Goal: Find specific page/section: Find specific page/section

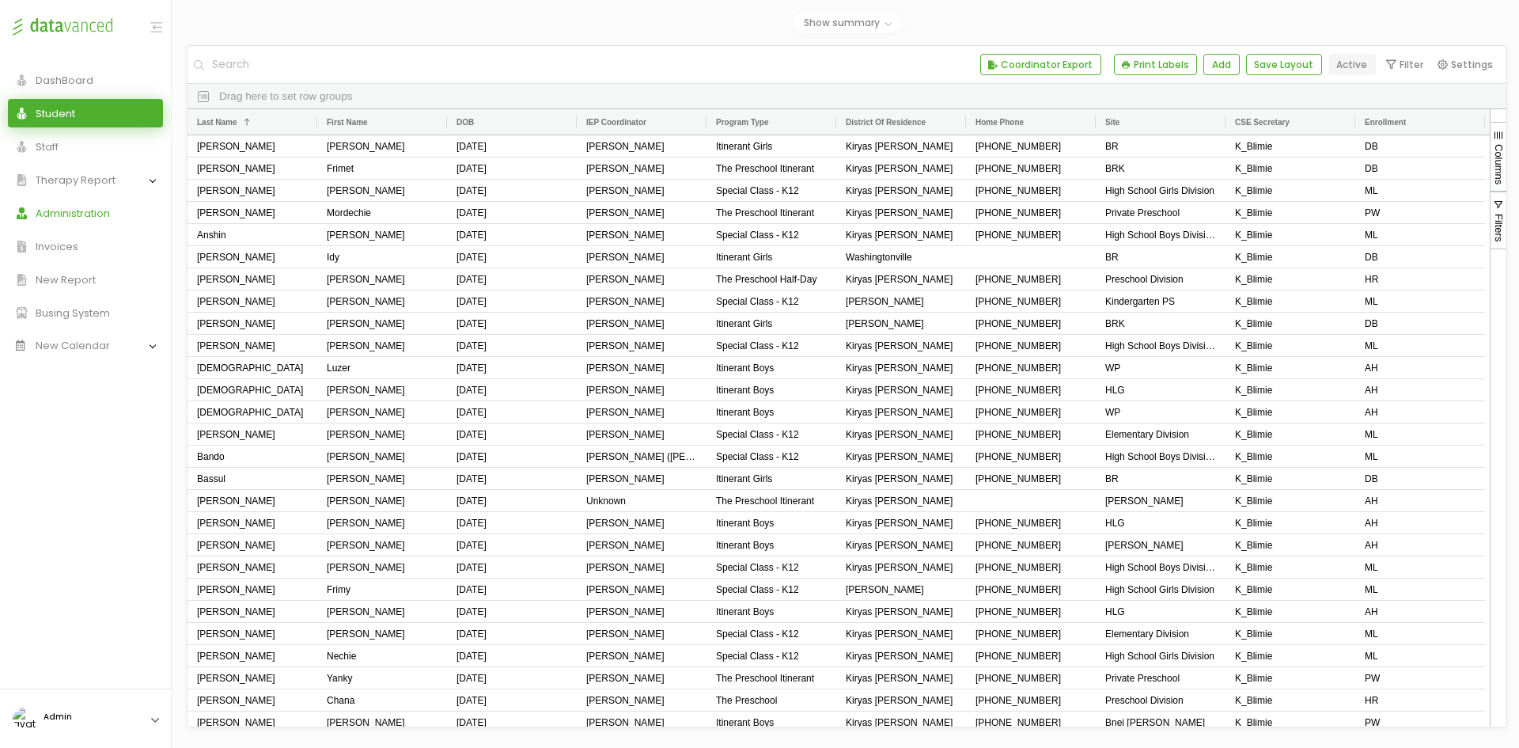
click at [85, 222] on link "Administration" at bounding box center [85, 213] width 155 height 28
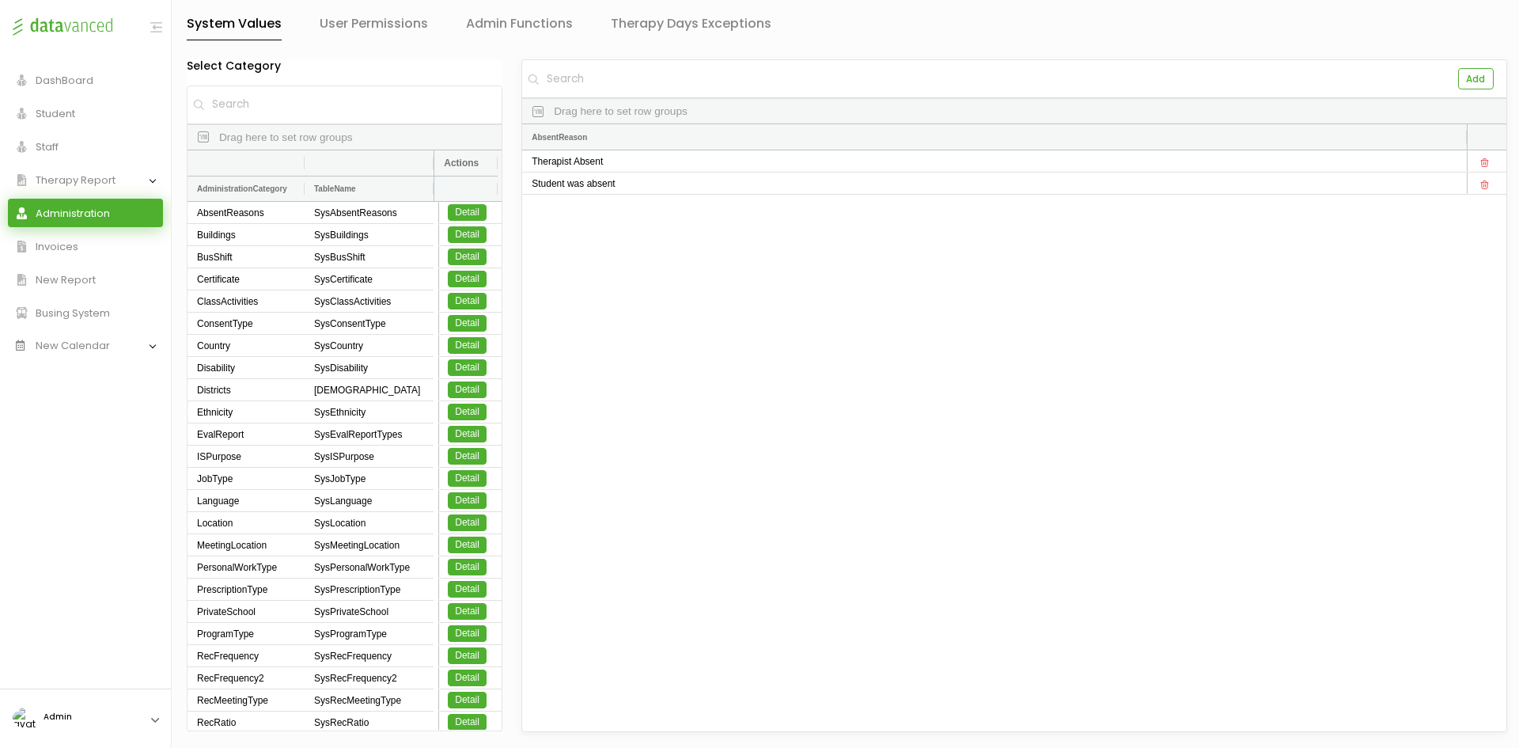
click at [268, 104] on input "text" at bounding box center [356, 104] width 291 height 37
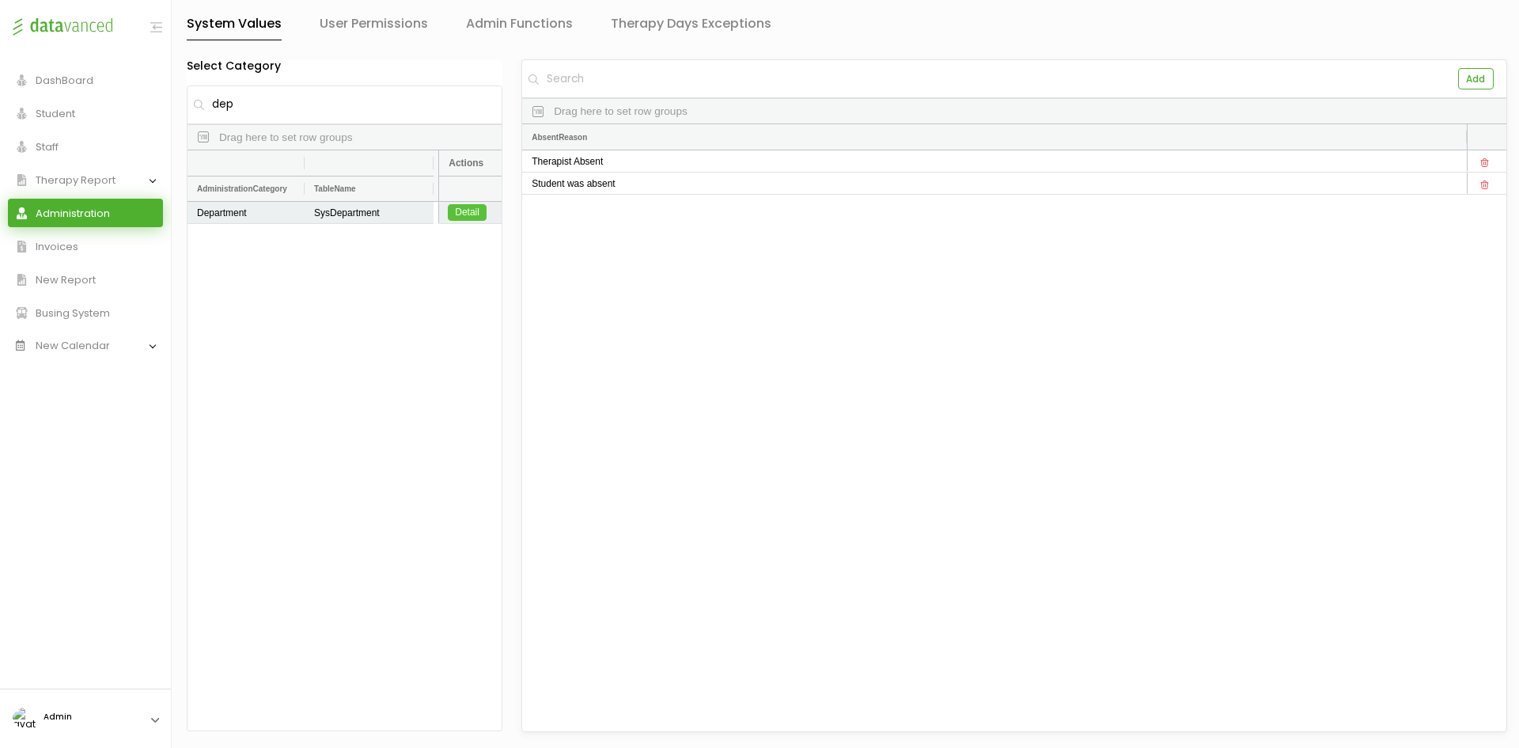
type input "dep"
click at [457, 215] on link "Detail" at bounding box center [467, 212] width 39 height 17
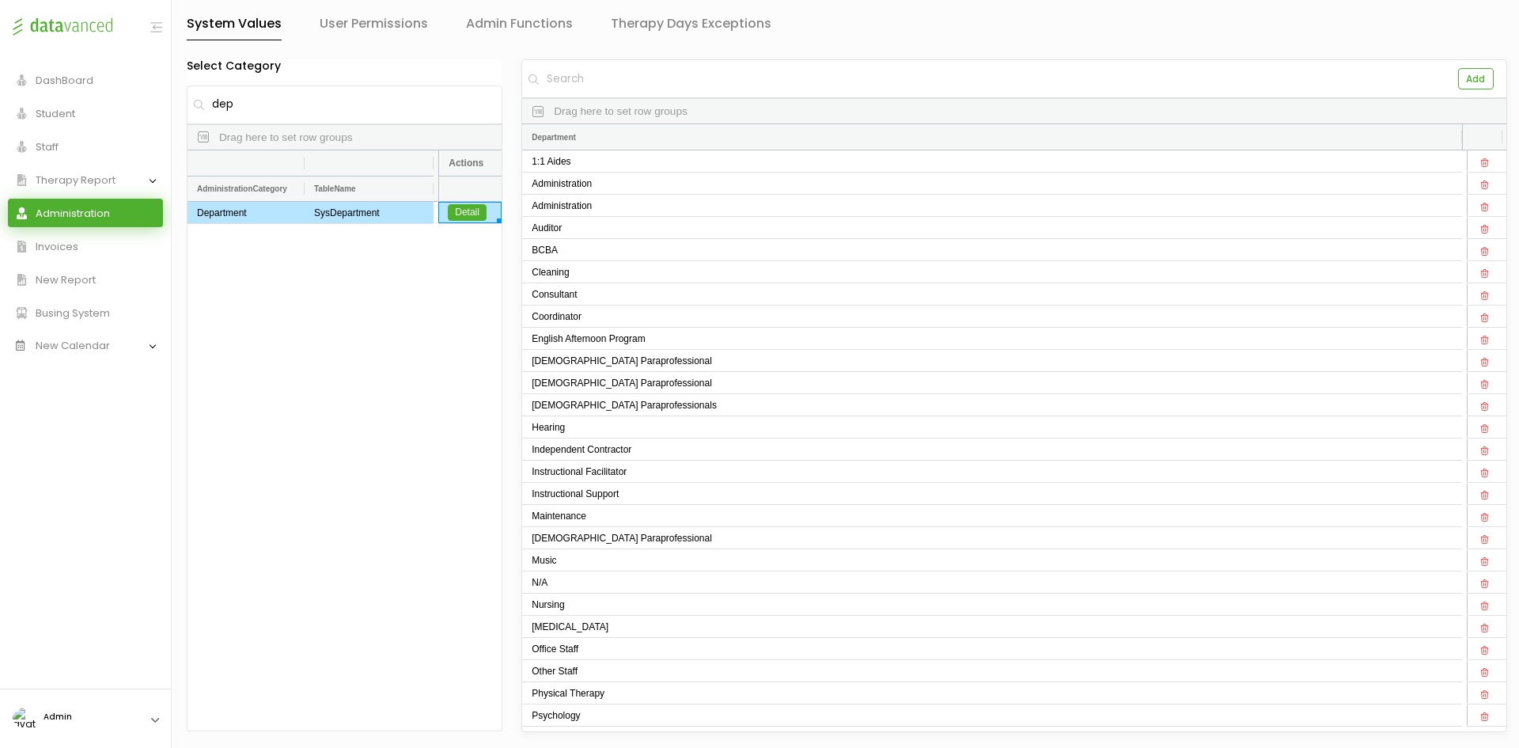
click at [1026, 54] on div "System Values User Permissions Admin Functions Therapy Days Exceptions" at bounding box center [847, 36] width 1321 height 46
